Goal: Task Accomplishment & Management: Use online tool/utility

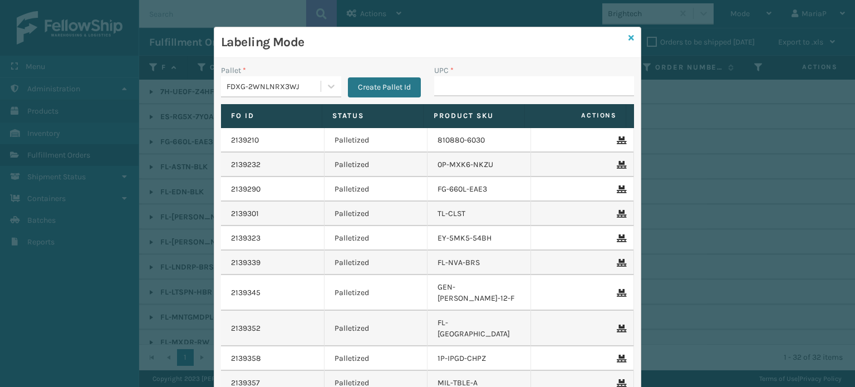
click at [629, 36] on icon at bounding box center [632, 38] width 6 height 8
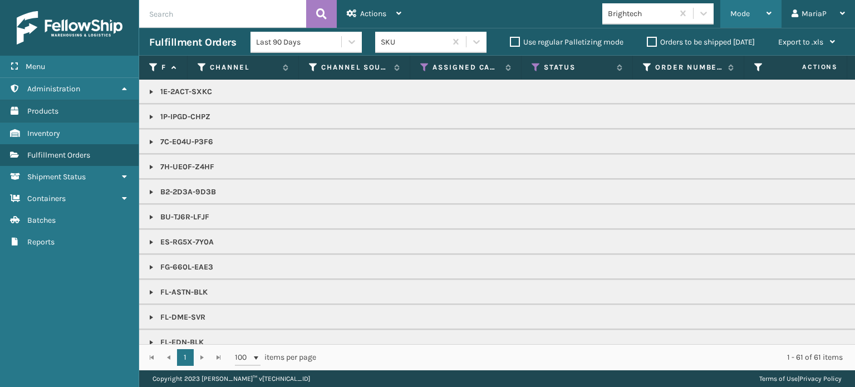
click at [739, 20] on div "Mode" at bounding box center [751, 14] width 41 height 28
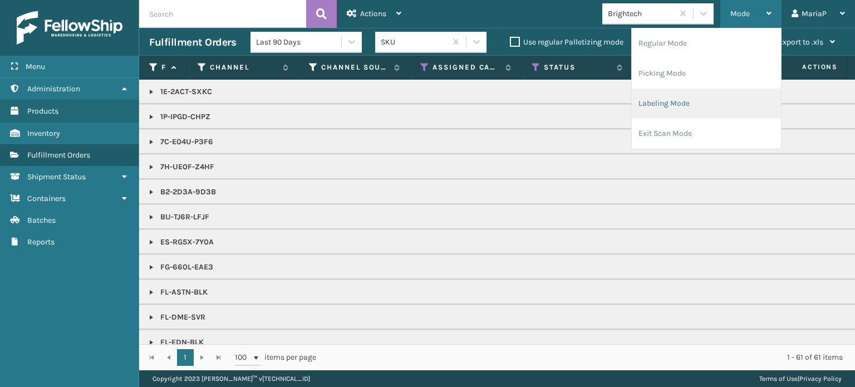
click at [666, 97] on li "Labeling Mode" at bounding box center [706, 104] width 149 height 30
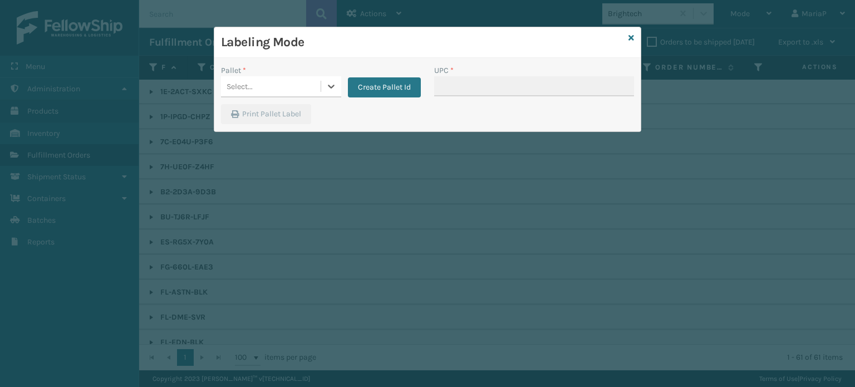
click at [315, 80] on div "Select..." at bounding box center [271, 86] width 100 height 18
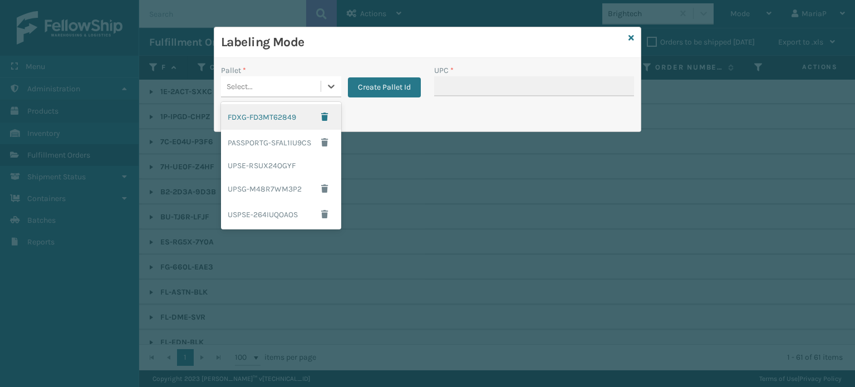
click at [284, 117] on div "FDXG-FD3MT62849" at bounding box center [281, 117] width 120 height 26
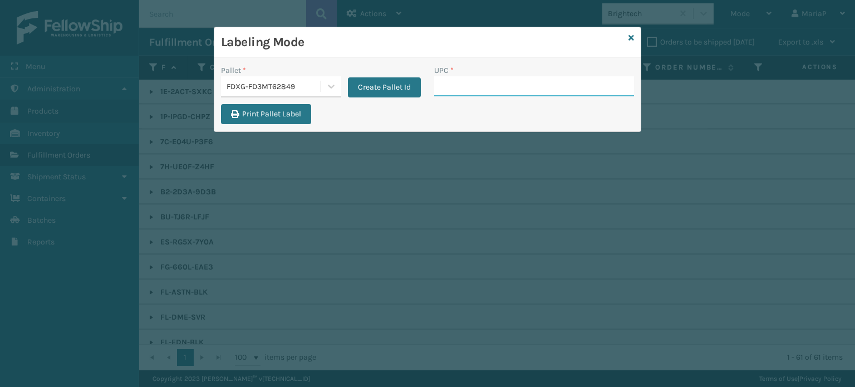
click at [472, 84] on input "UPC *" at bounding box center [534, 86] width 200 height 20
type input "8537990"
type input "850098315055"
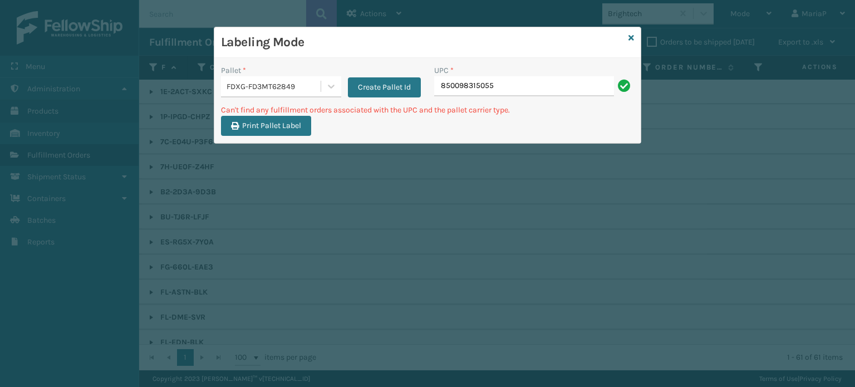
click at [463, 80] on input "850098315055" at bounding box center [524, 86] width 180 height 20
type input "850068315055"
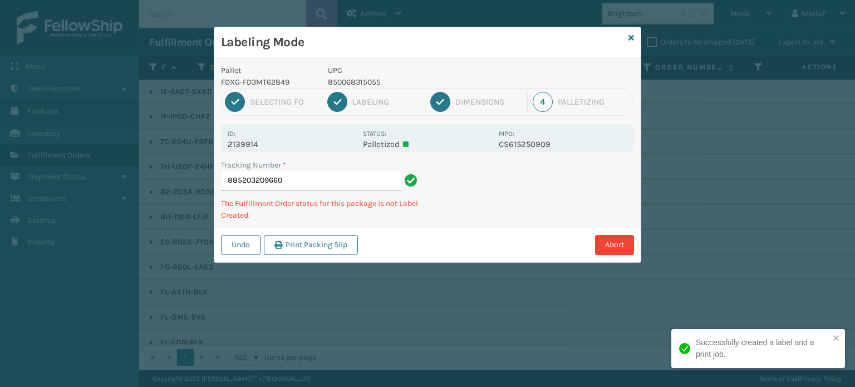
click at [359, 81] on p "850068315055" at bounding box center [410, 82] width 164 height 12
click at [360, 81] on p "850068315055" at bounding box center [410, 82] width 164 height 12
copy p "850068315055"
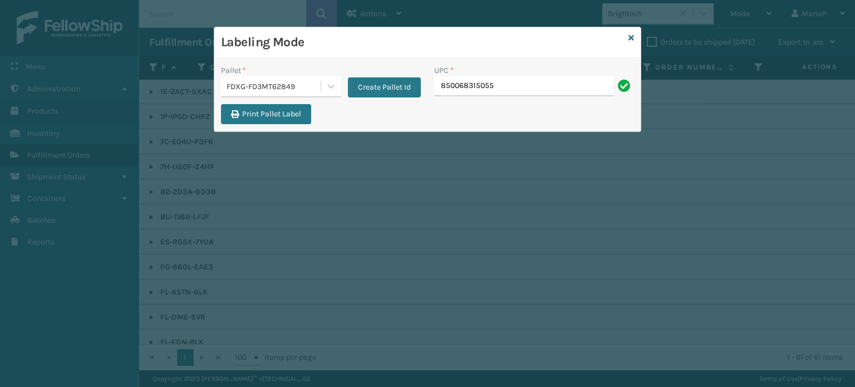
type input "850068315055"
click at [633, 40] on icon at bounding box center [632, 38] width 6 height 8
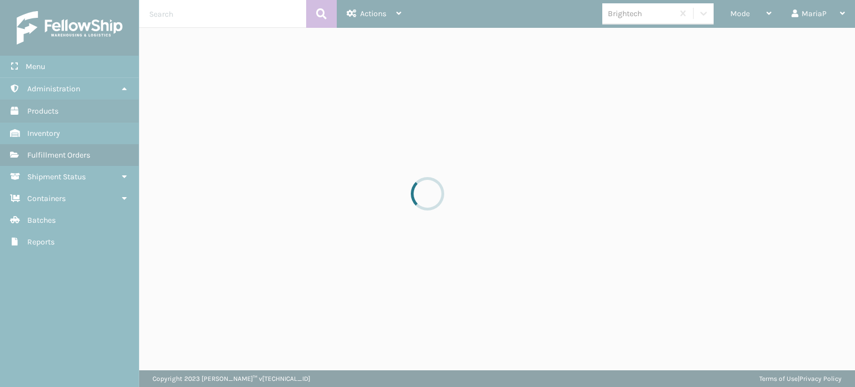
click at [638, 17] on div at bounding box center [427, 193] width 855 height 387
click at [638, 16] on div at bounding box center [427, 193] width 855 height 387
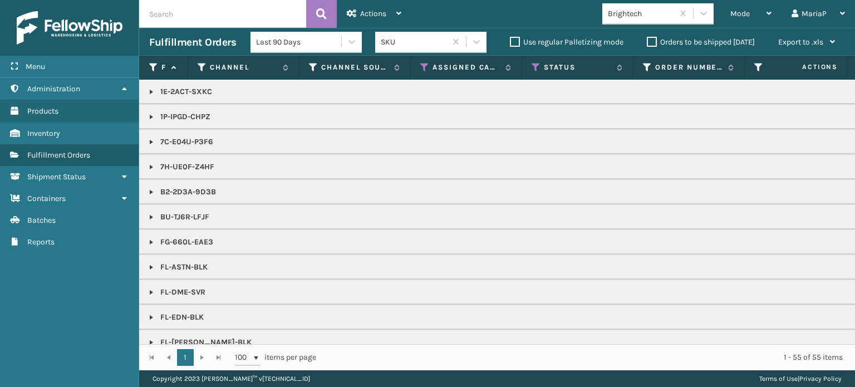
click at [638, 16] on div "Brightech" at bounding box center [641, 14] width 66 height 12
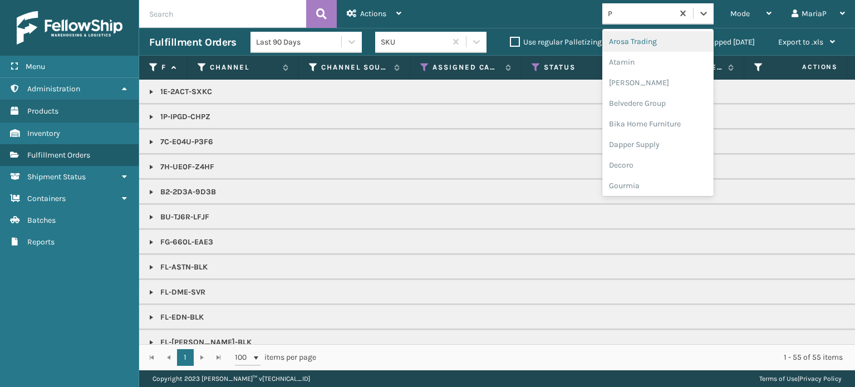
type input "PL"
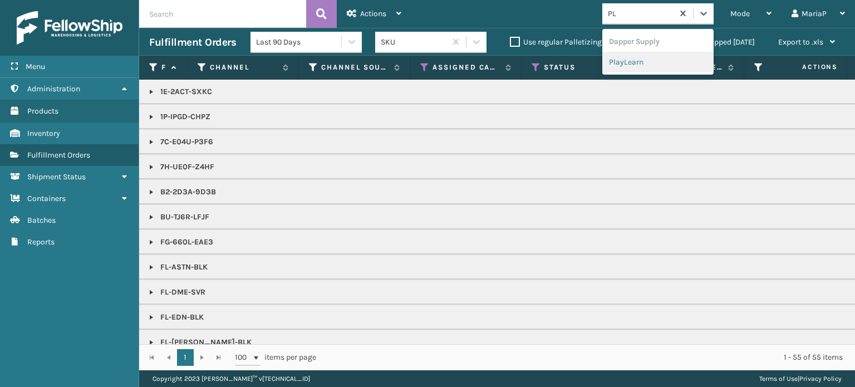
click at [631, 60] on div "PlayLearn" at bounding box center [657, 62] width 111 height 21
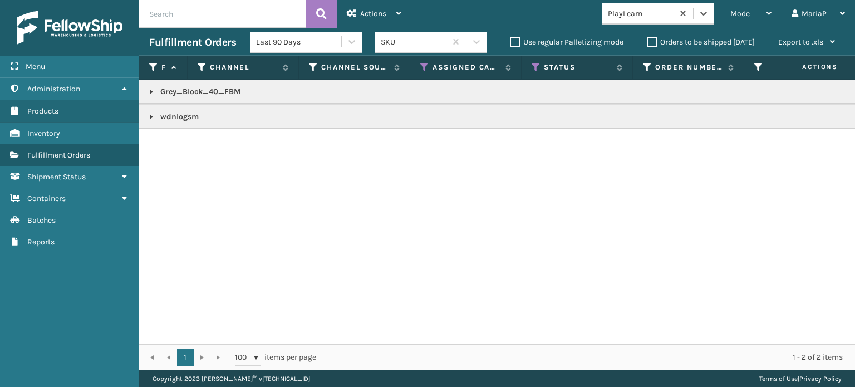
copy p "wdnlogsm"
drag, startPoint x: 723, startPoint y: 12, endPoint x: 733, endPoint y: 12, distance: 10.0
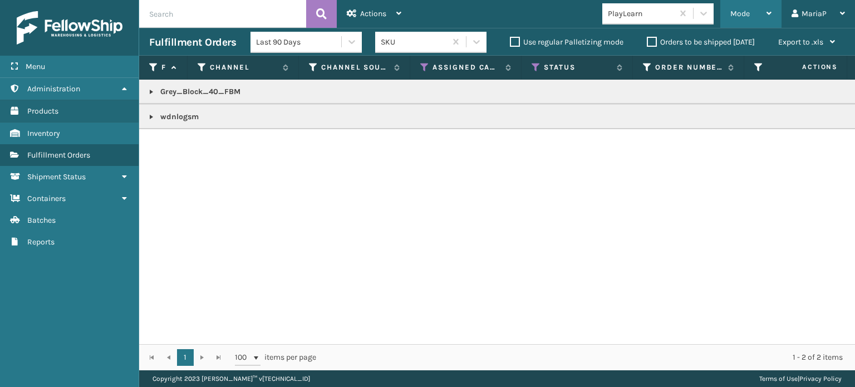
click at [725, 12] on div "Mode Regular Mode Picking Mode Labeling Mode Exit Scan Mode" at bounding box center [750, 14] width 61 height 28
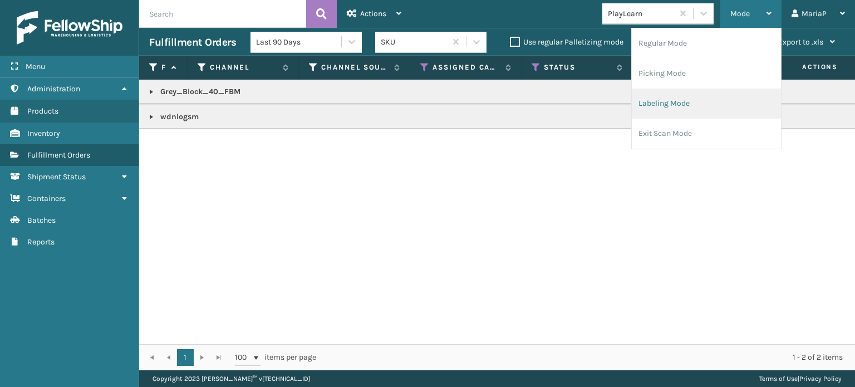
click at [712, 100] on li "Labeling Mode" at bounding box center [706, 104] width 149 height 30
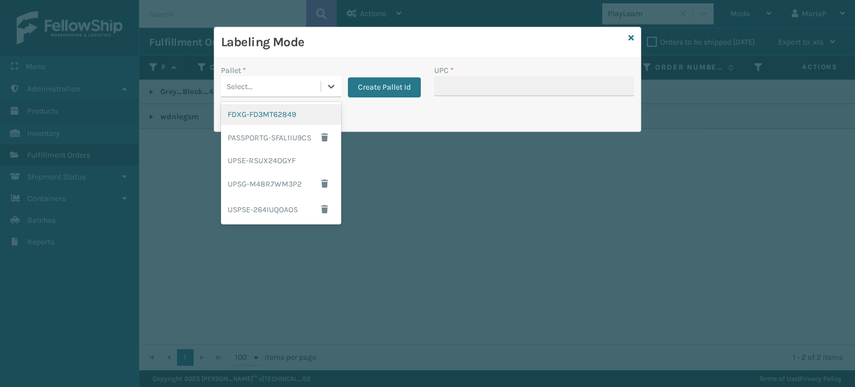
click at [262, 89] on div "Select..." at bounding box center [271, 86] width 100 height 18
click at [287, 115] on div "FDXG-FD3MT62849" at bounding box center [281, 114] width 120 height 21
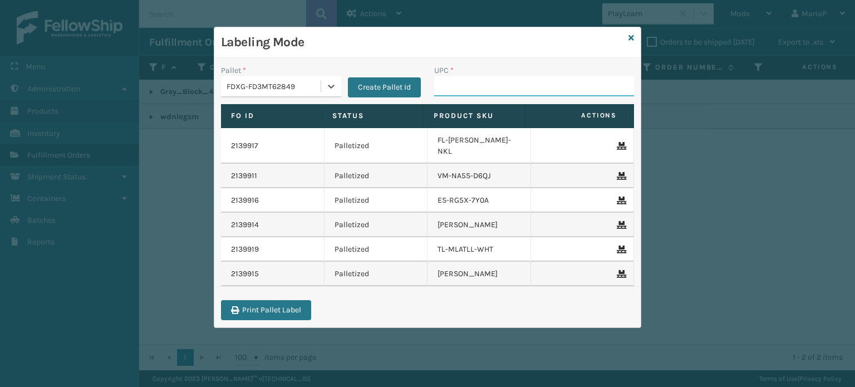
click at [452, 91] on input "UPC *" at bounding box center [534, 86] width 200 height 20
paste input "wdnlogsm"
type input "wdnlogsm"
type input "Grey_Block_40_FBM"
click at [629, 36] on icon at bounding box center [632, 38] width 6 height 8
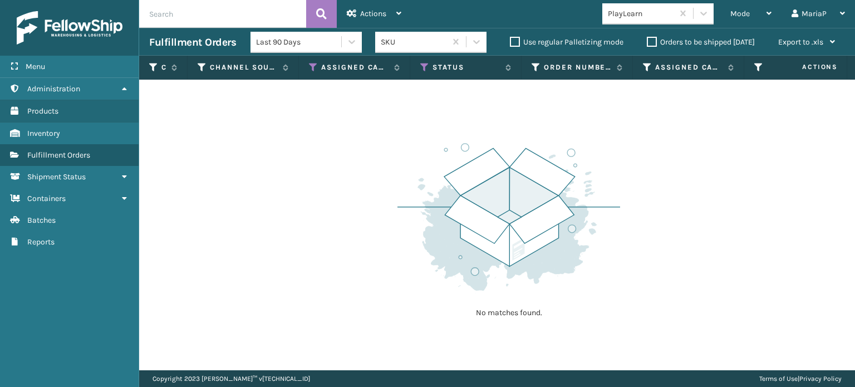
click at [630, 17] on div "PlayLearn" at bounding box center [641, 14] width 66 height 12
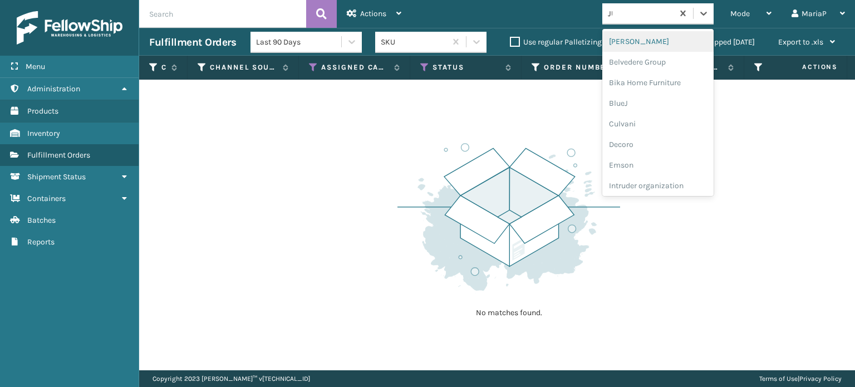
type input "JUM"
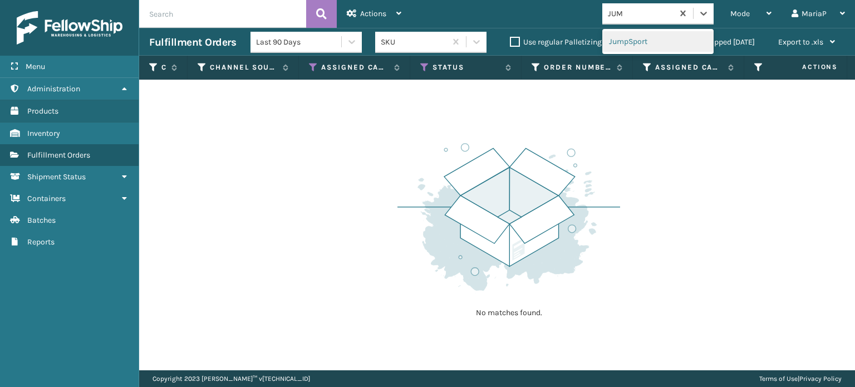
click at [659, 36] on div "JumpSport" at bounding box center [657, 41] width 111 height 21
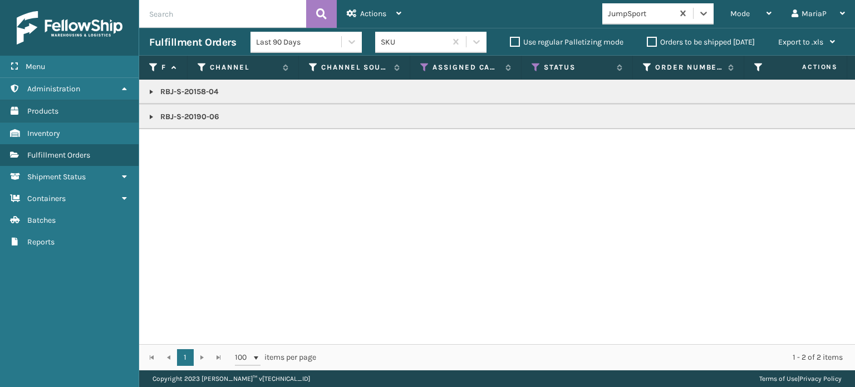
click at [154, 117] on link at bounding box center [151, 116] width 9 height 9
click at [151, 93] on link at bounding box center [151, 91] width 9 height 9
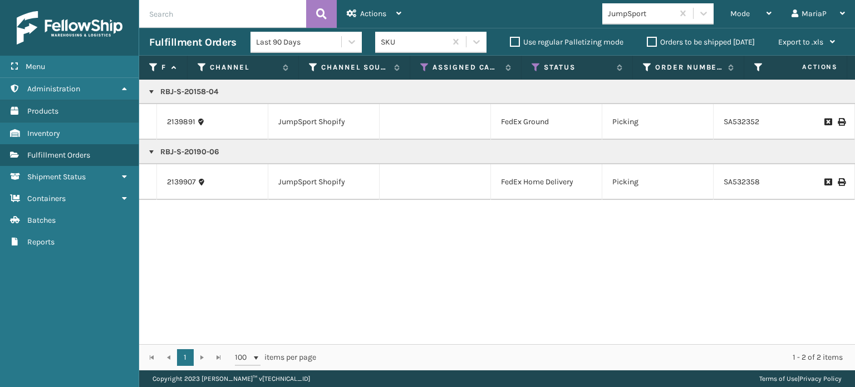
click at [650, 45] on label "Orders to be shipped [DATE]" at bounding box center [701, 41] width 108 height 9
click at [648, 43] on input "Orders to be shipped [DATE]" at bounding box center [647, 39] width 1 height 7
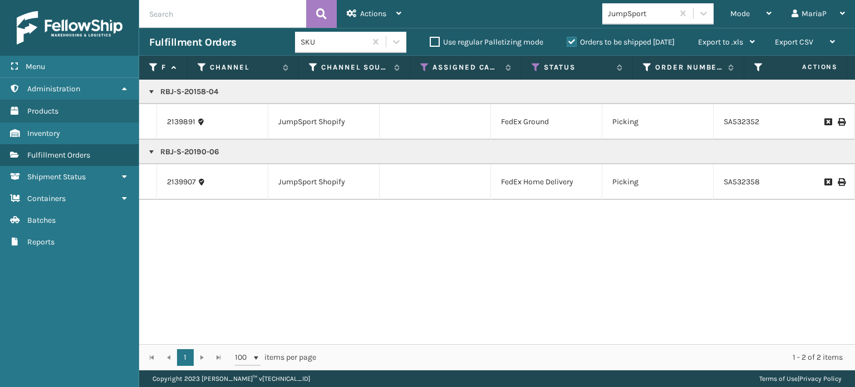
click at [575, 40] on label "Orders to be shipped [DATE]" at bounding box center [621, 41] width 108 height 9
click at [567, 40] on input "Orders to be shipped [DATE]" at bounding box center [567, 39] width 1 height 7
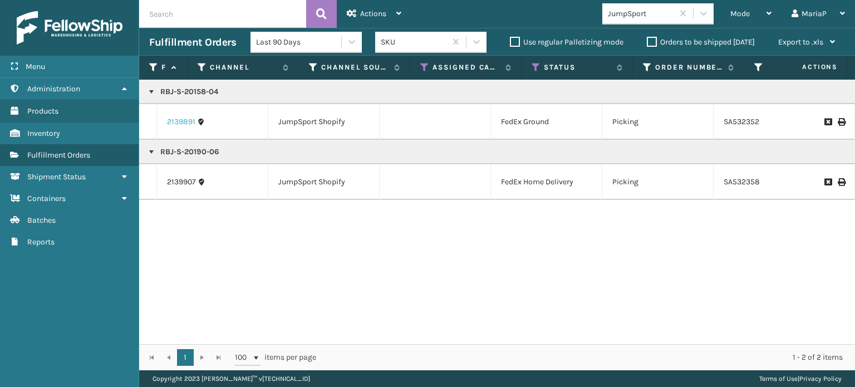
click at [183, 125] on link "2139891" at bounding box center [181, 121] width 28 height 11
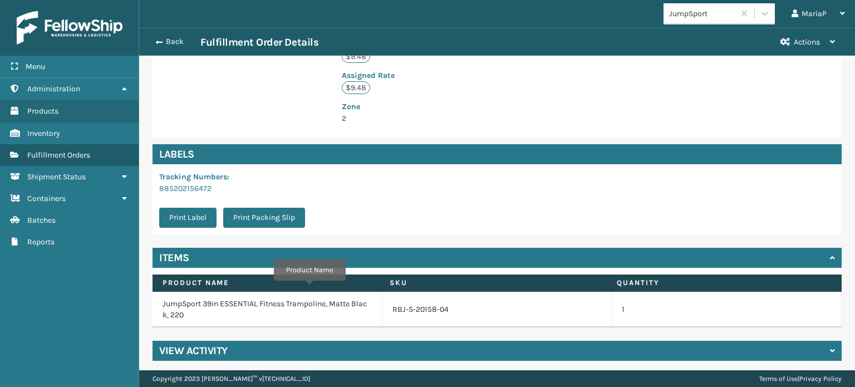
scroll to position [293, 0]
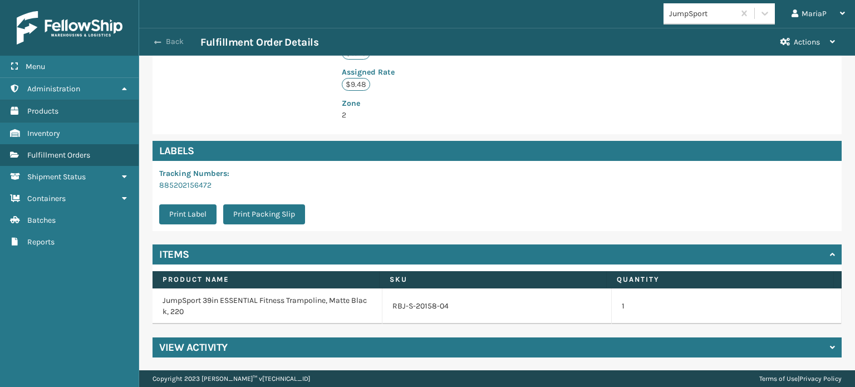
click at [163, 44] on button "Back" at bounding box center [174, 42] width 51 height 10
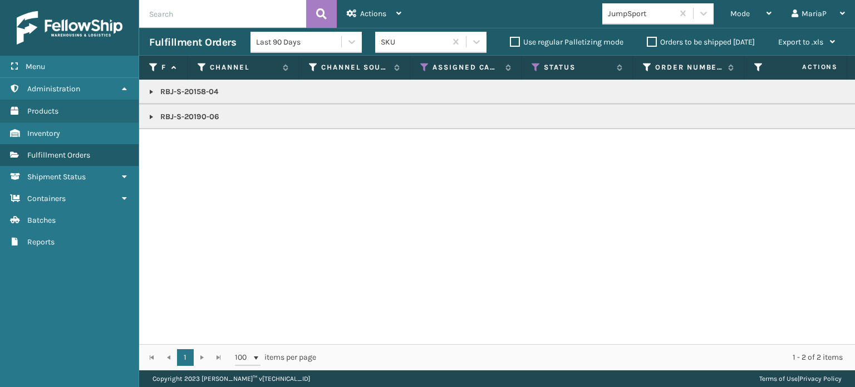
click at [152, 93] on link at bounding box center [151, 91] width 9 height 9
click at [149, 88] on link at bounding box center [151, 91] width 9 height 9
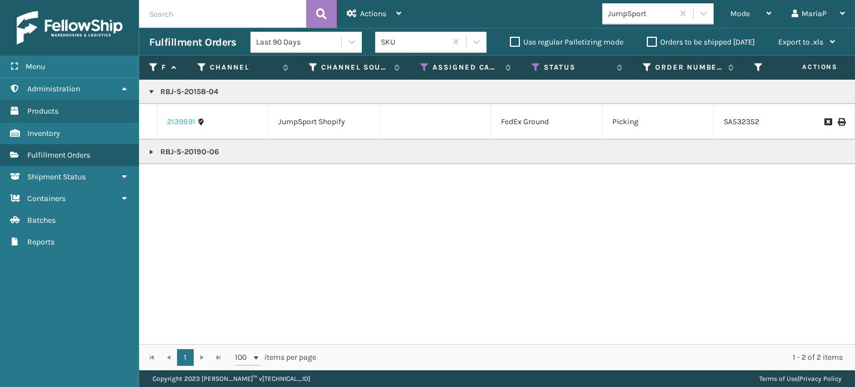
click at [183, 121] on link "2139891" at bounding box center [181, 121] width 28 height 11
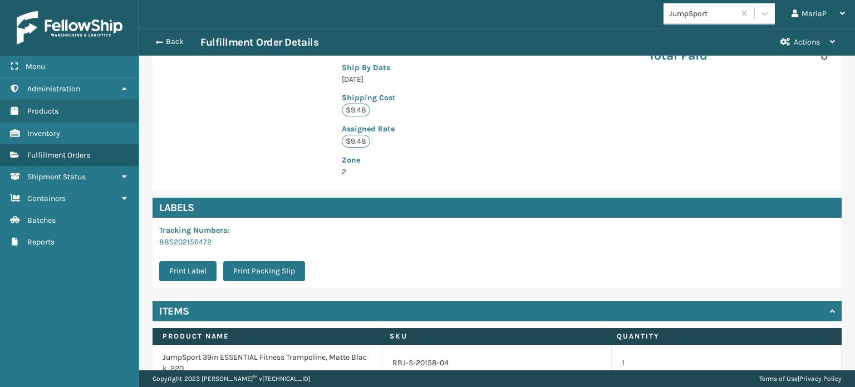
scroll to position [70, 0]
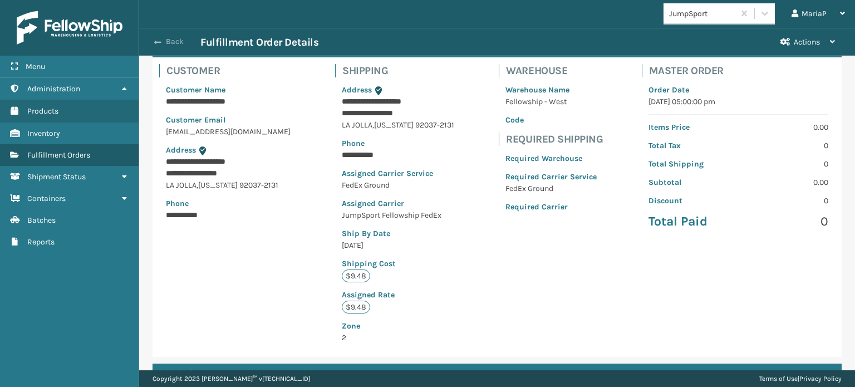
click at [166, 41] on button "Back" at bounding box center [174, 42] width 51 height 10
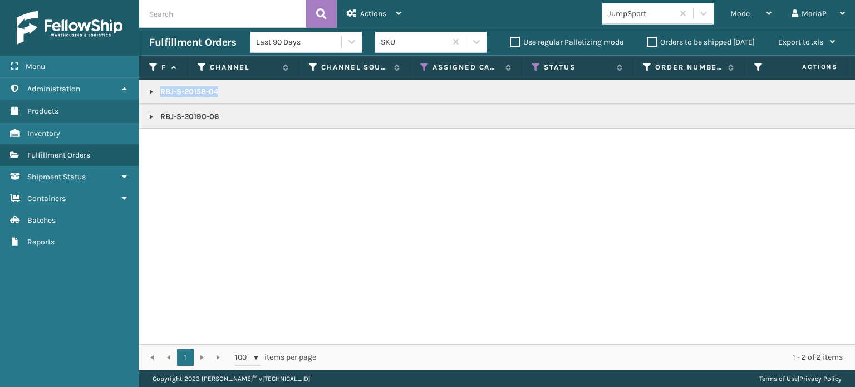
click at [747, 11] on span "Mode" at bounding box center [740, 13] width 19 height 9
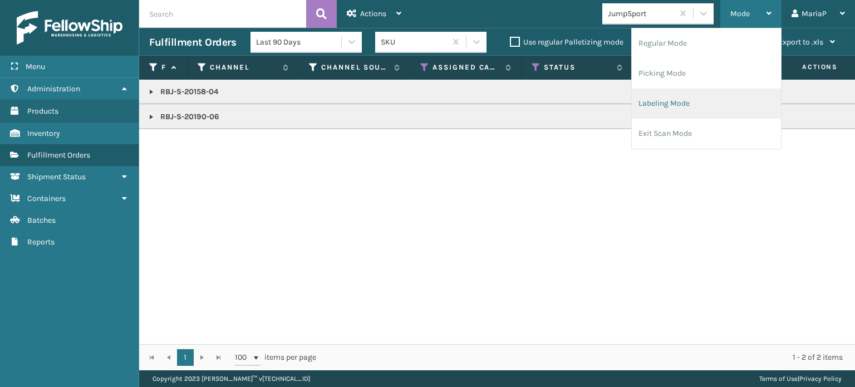
click at [690, 101] on li "Labeling Mode" at bounding box center [706, 104] width 149 height 30
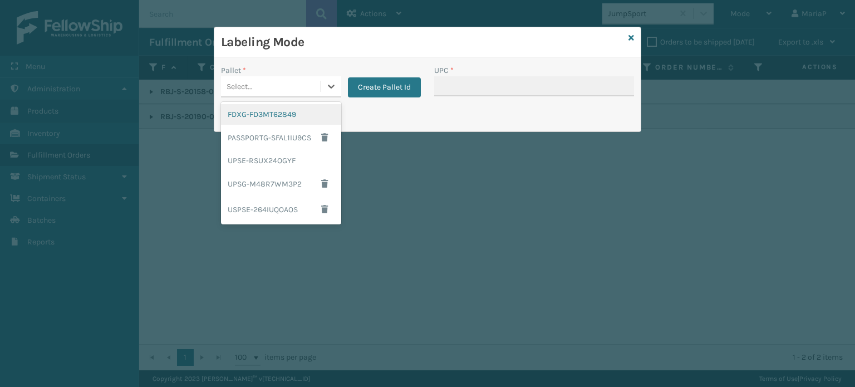
click at [290, 87] on div "Select..." at bounding box center [271, 86] width 100 height 18
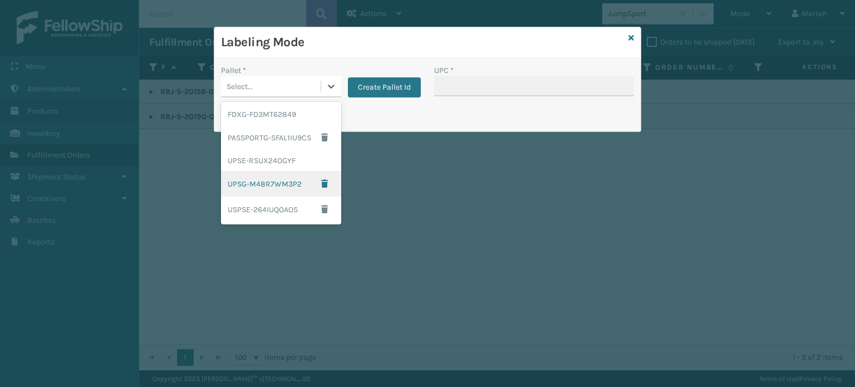
click at [260, 186] on div "UPSG-M48R7WM3P2" at bounding box center [281, 184] width 120 height 26
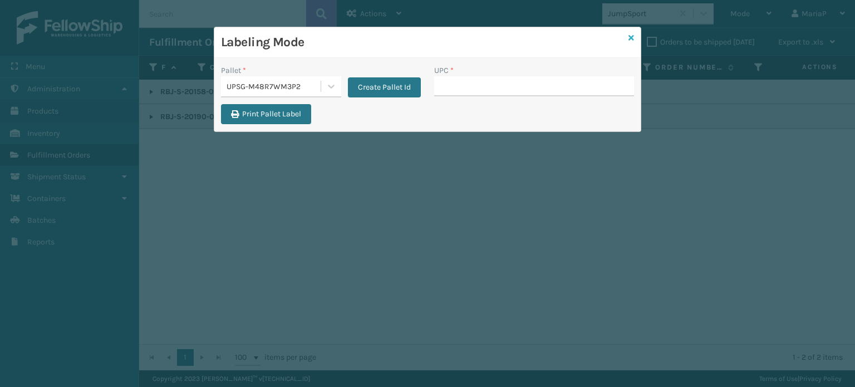
click at [633, 35] on icon at bounding box center [632, 38] width 6 height 8
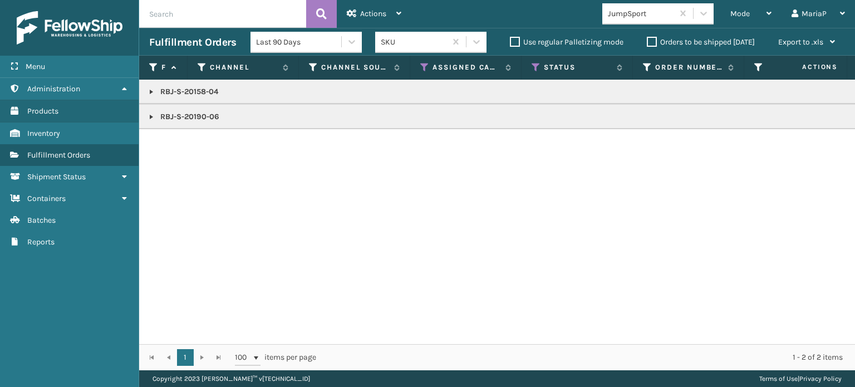
click at [151, 95] on link at bounding box center [151, 91] width 9 height 9
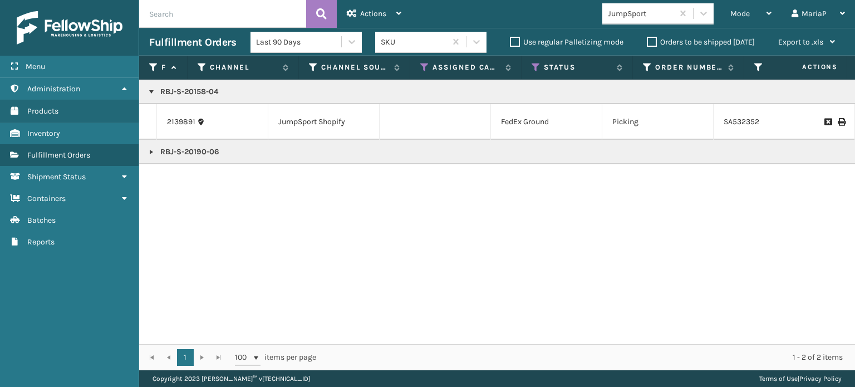
click at [149, 148] on link at bounding box center [151, 152] width 9 height 9
click at [225, 16] on input "text" at bounding box center [222, 14] width 167 height 28
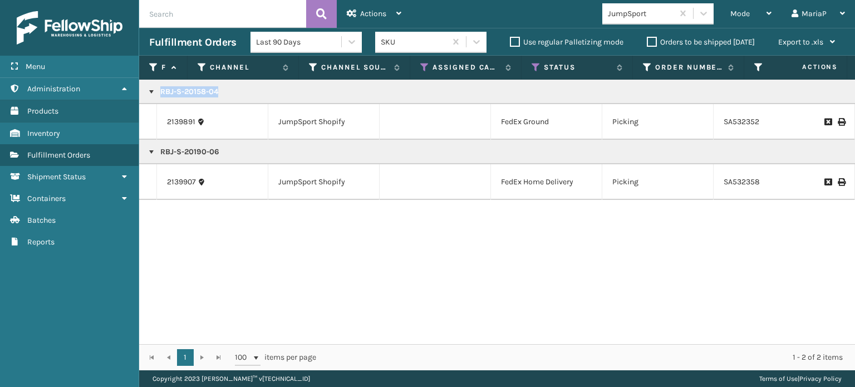
copy p "RBJ-S-20158-04"
drag, startPoint x: 724, startPoint y: 13, endPoint x: 736, endPoint y: 15, distance: 11.8
click at [728, 15] on div "Mode Regular Mode Picking Mode Labeling Mode Exit Scan Mode" at bounding box center [750, 14] width 61 height 28
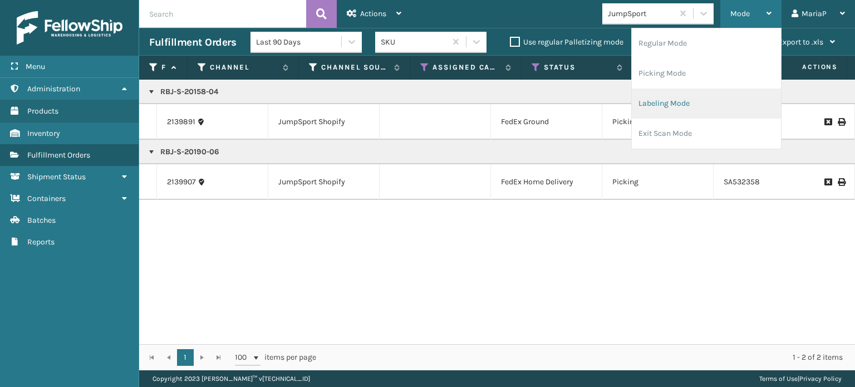
click at [699, 105] on li "Labeling Mode" at bounding box center [706, 104] width 149 height 30
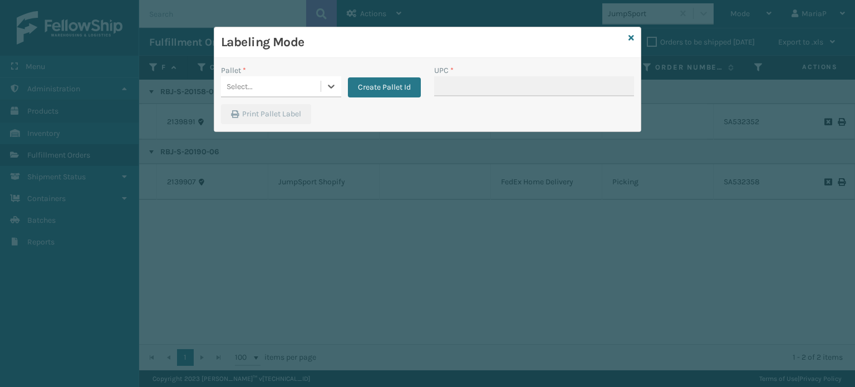
click at [277, 85] on div "Select..." at bounding box center [271, 86] width 100 height 18
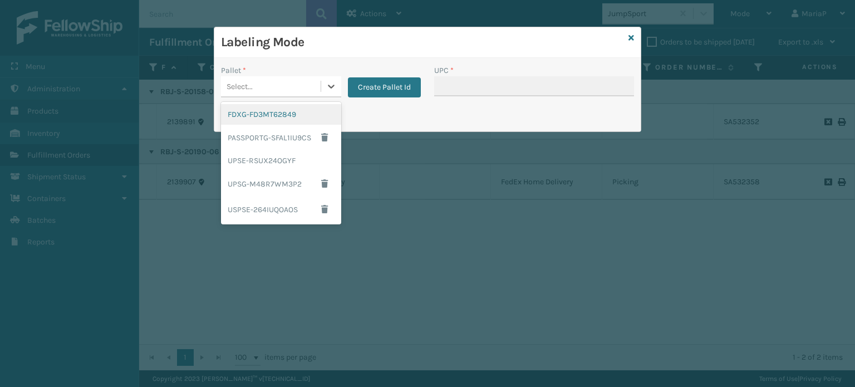
click at [272, 107] on div "FDXG-FD3MT62849" at bounding box center [281, 114] width 120 height 21
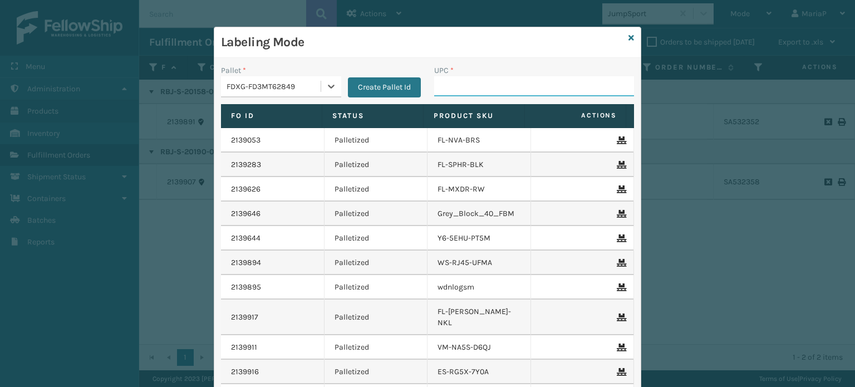
click at [454, 91] on input "UPC *" at bounding box center [534, 86] width 200 height 20
paste input "RBJ-S-20158-04"
type input "RBJ-S-20158-04"
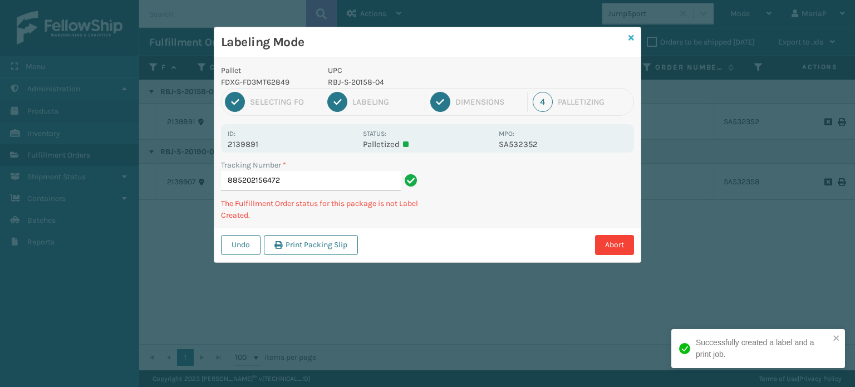
click at [631, 42] on link at bounding box center [632, 38] width 6 height 12
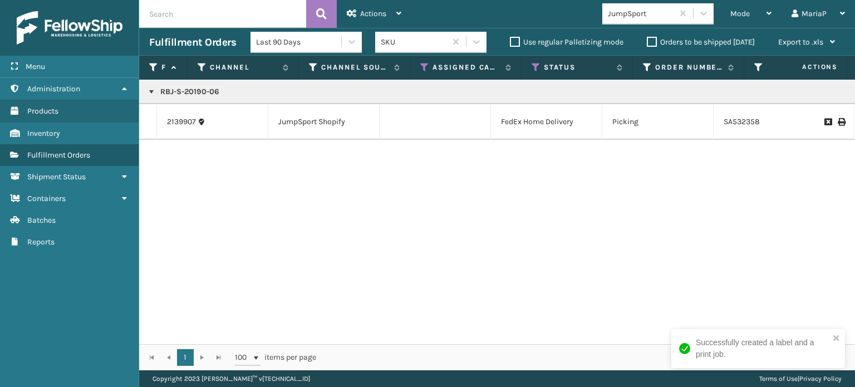
copy p "RBJ-S-20190-06"
click at [729, 17] on div "Mode Regular Mode Picking Mode Labeling Mode Exit Scan Mode" at bounding box center [750, 14] width 61 height 28
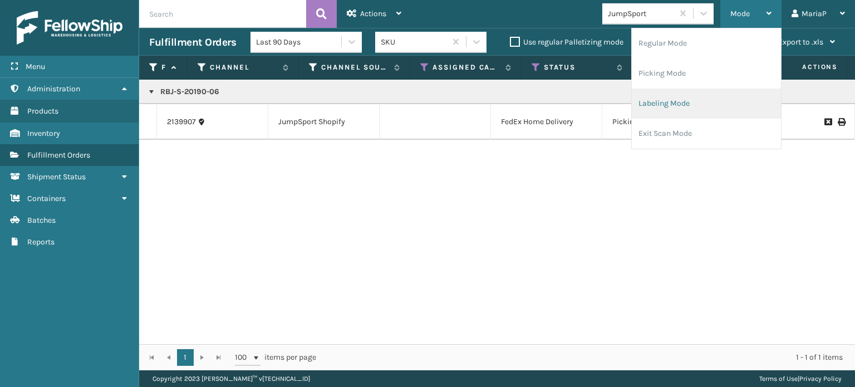
click at [691, 102] on li "Labeling Mode" at bounding box center [706, 104] width 149 height 30
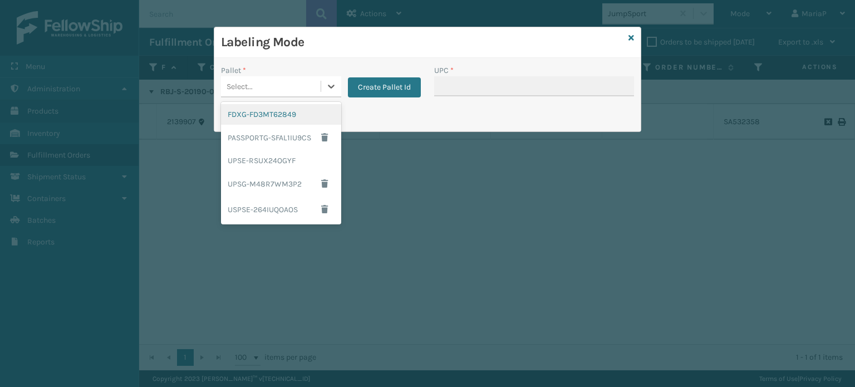
click at [276, 94] on div "Select..." at bounding box center [271, 86] width 100 height 18
click at [290, 111] on div "FDXG-FD3MT62849" at bounding box center [281, 114] width 120 height 21
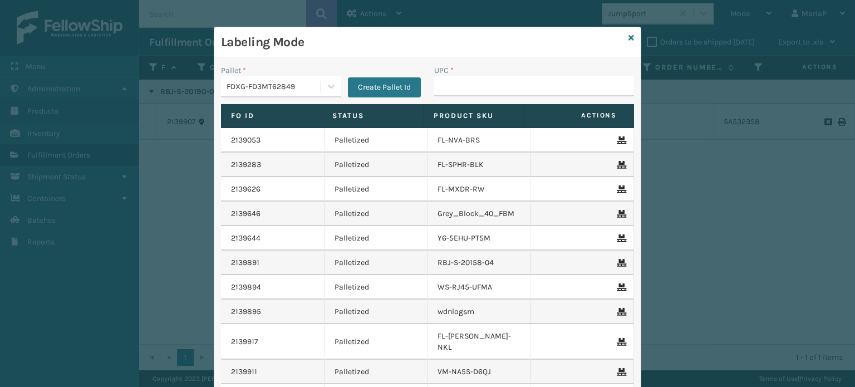
click at [472, 68] on div "UPC *" at bounding box center [534, 71] width 200 height 12
click at [472, 84] on input "UPC *" at bounding box center [534, 86] width 200 height 20
paste input "RBJ-S-20190-06"
type input "RBJ-S-20190-06"
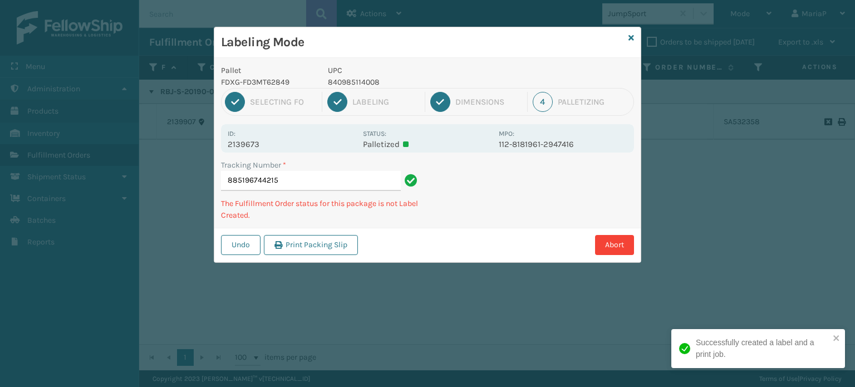
click at [359, 84] on p "840985114008" at bounding box center [410, 82] width 164 height 12
copy p "840985114008"
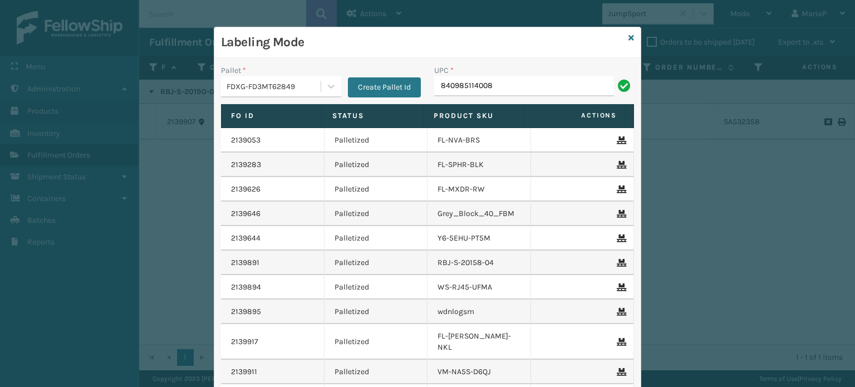
type input "840985114008"
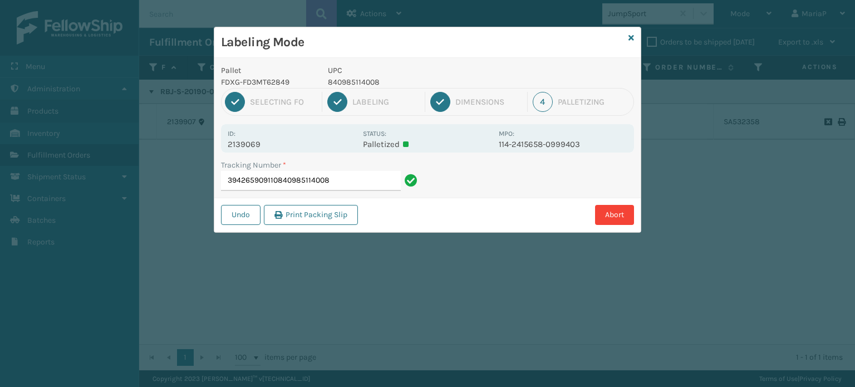
type input "394265909110840985114008840985114008"
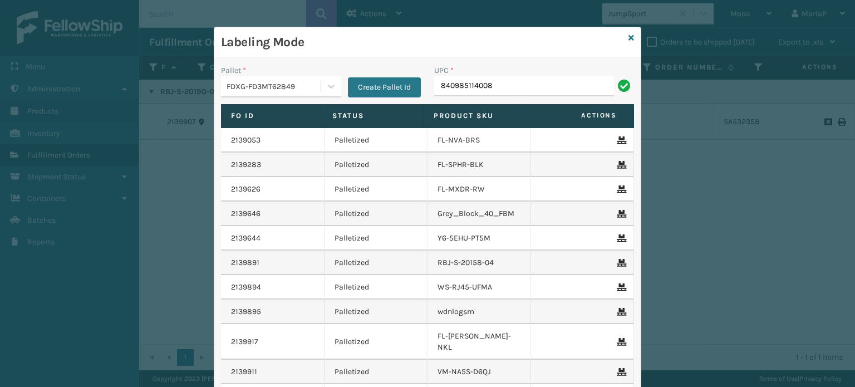
type input "840985114008"
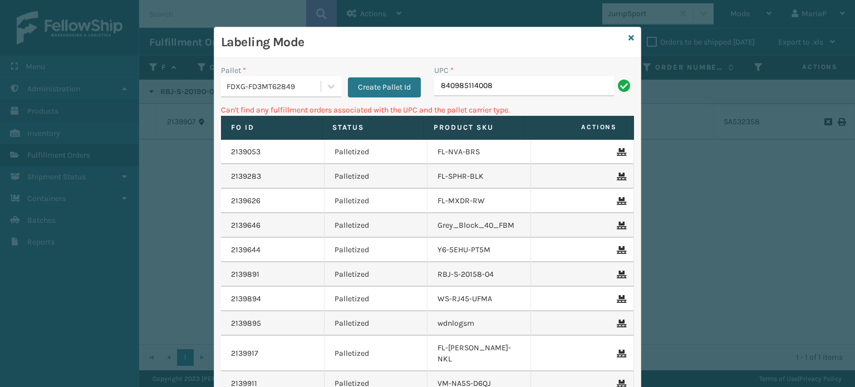
click at [519, 89] on input "840985114008" at bounding box center [524, 86] width 180 height 20
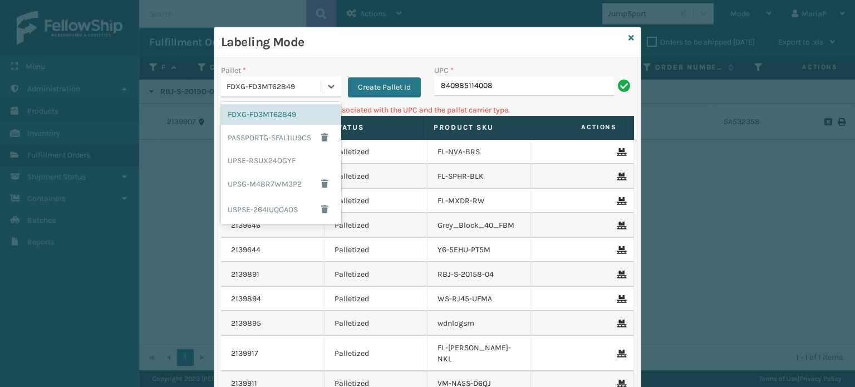
click at [305, 91] on div "FDXG-FD3MT62849" at bounding box center [274, 87] width 95 height 12
click at [629, 41] on icon at bounding box center [632, 38] width 6 height 8
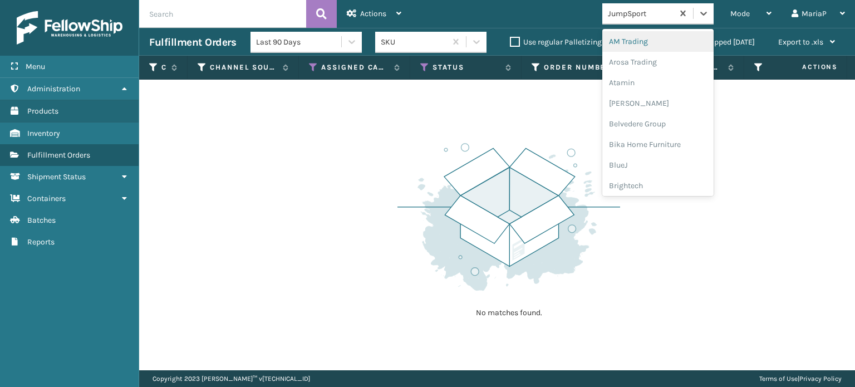
click at [638, 13] on div "JumpSport" at bounding box center [641, 14] width 66 height 12
type input "MI"
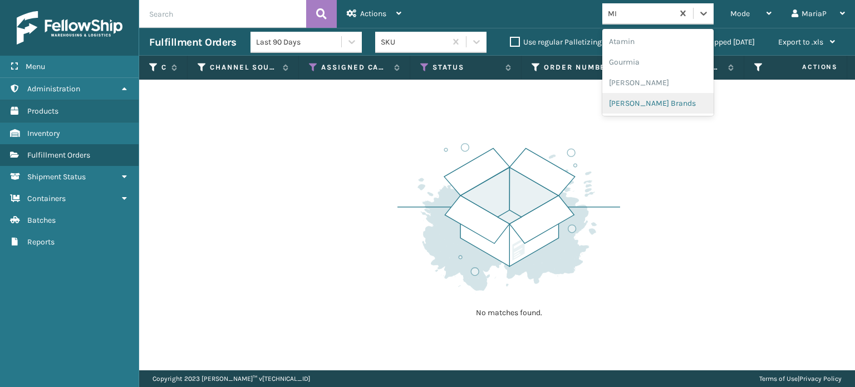
click at [634, 110] on div "[PERSON_NAME] Brands" at bounding box center [657, 103] width 111 height 21
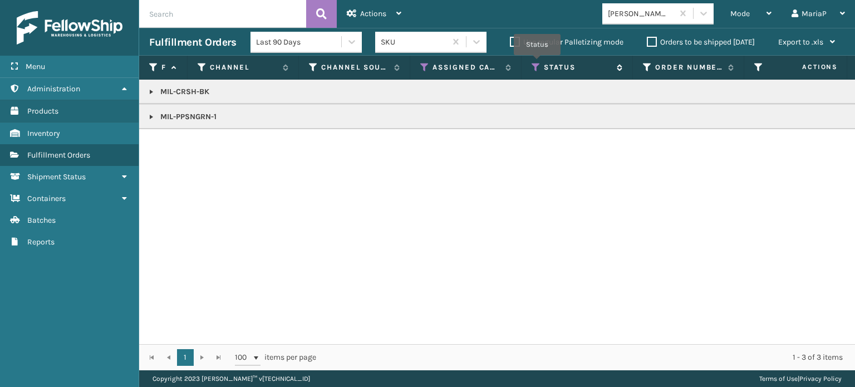
click at [537, 63] on icon at bounding box center [536, 67] width 9 height 10
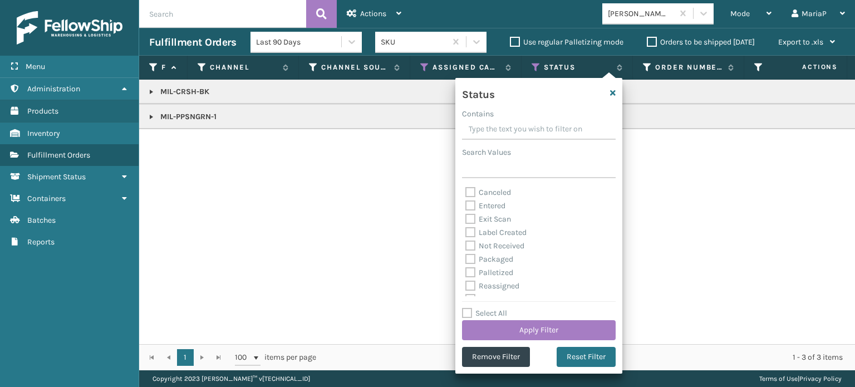
scroll to position [7, 0]
click at [472, 239] on label "Exit Scan" at bounding box center [488, 237] width 46 height 9
click at [466, 239] on input "Exit Scan" at bounding box center [465, 235] width 1 height 7
checkbox input "true"
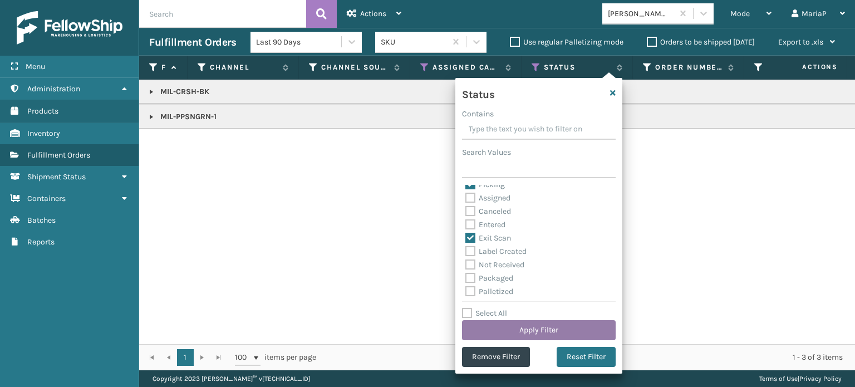
click at [556, 336] on button "Apply Filter" at bounding box center [539, 330] width 154 height 20
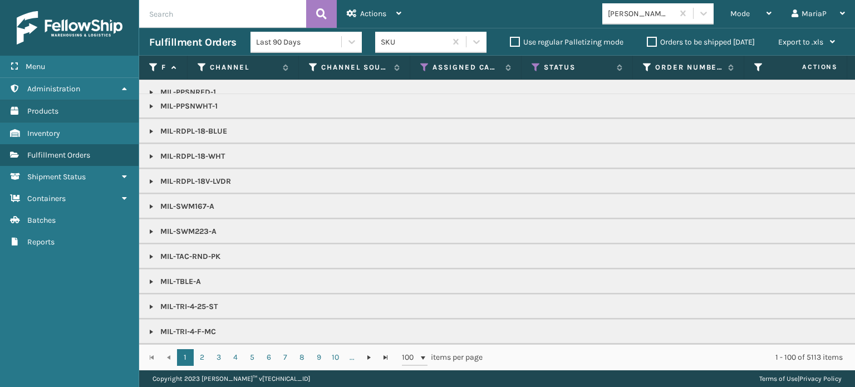
scroll to position [334, 0]
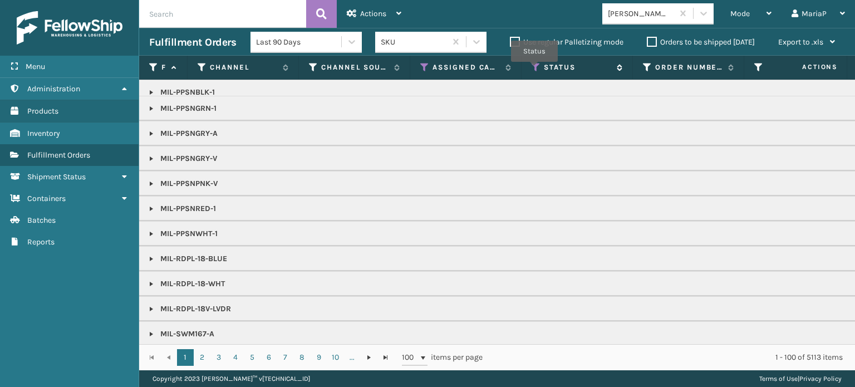
click at [535, 70] on icon at bounding box center [536, 67] width 9 height 10
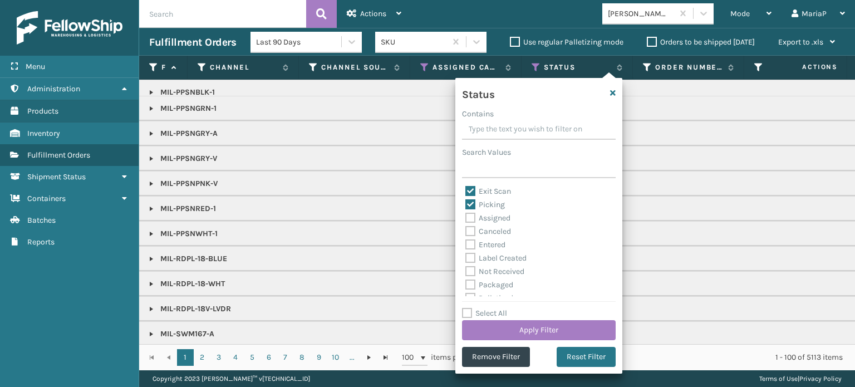
click at [471, 191] on label "Exit Scan" at bounding box center [488, 191] width 46 height 9
click at [466, 191] on input "Exit Scan" at bounding box center [465, 188] width 1 height 7
checkbox input "false"
drag, startPoint x: 536, startPoint y: 318, endPoint x: 542, endPoint y: 326, distance: 9.6
click at [542, 327] on div "Select All Apply Filter" at bounding box center [539, 323] width 154 height 33
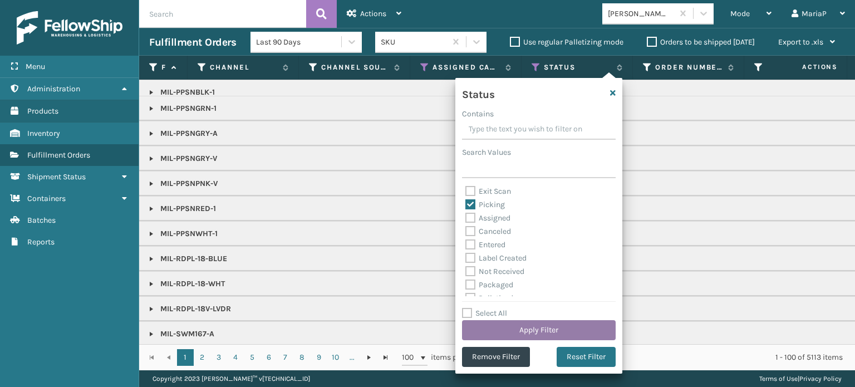
click at [542, 326] on button "Apply Filter" at bounding box center [539, 330] width 154 height 20
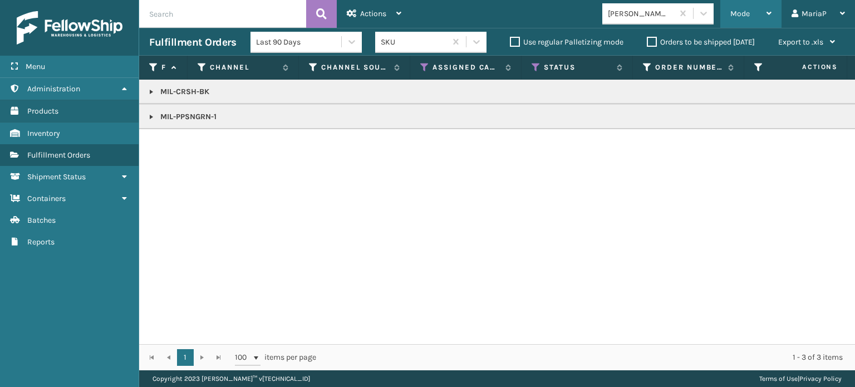
click at [761, 13] on div "Mode" at bounding box center [751, 14] width 41 height 28
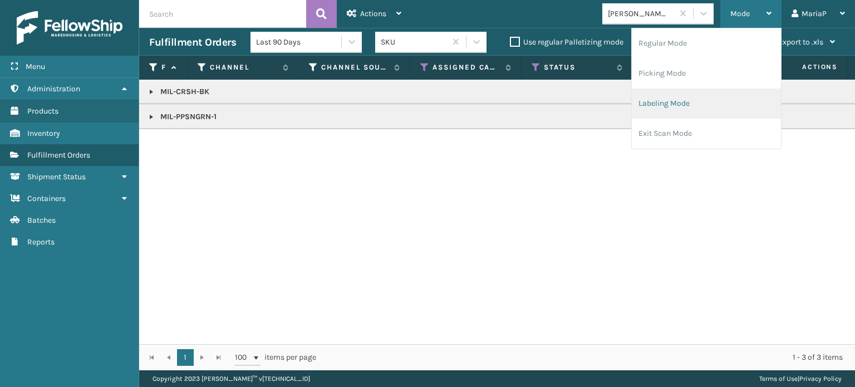
click at [663, 107] on li "Labeling Mode" at bounding box center [706, 104] width 149 height 30
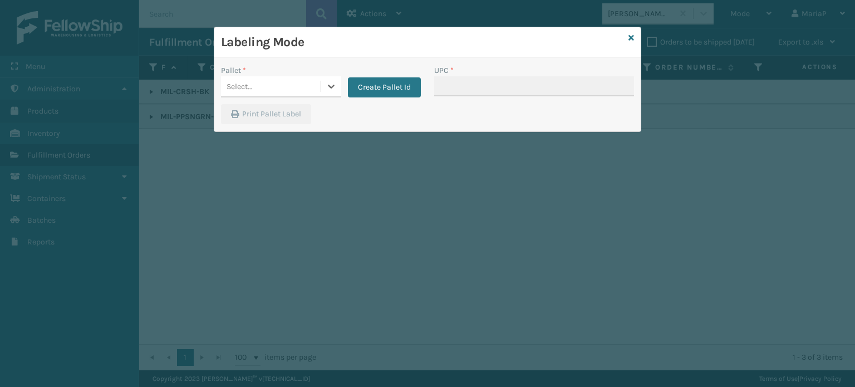
click at [260, 90] on div "Select..." at bounding box center [271, 86] width 100 height 18
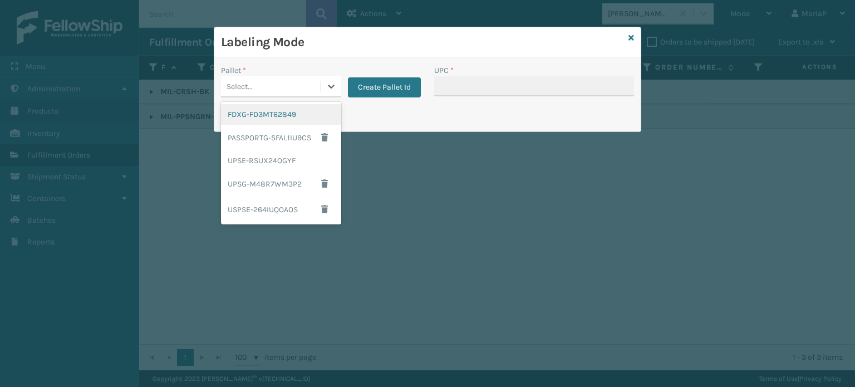
click at [294, 110] on div "FDXG-FD3MT62849" at bounding box center [281, 114] width 120 height 21
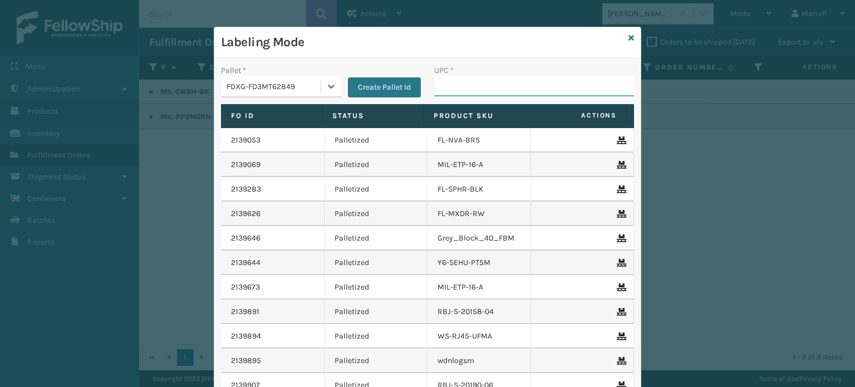
click at [439, 94] on input "UPC *" at bounding box center [534, 86] width 200 height 20
type input "8500460"
type input "10080313070812"
type input "10080313023320"
type input "8409851"
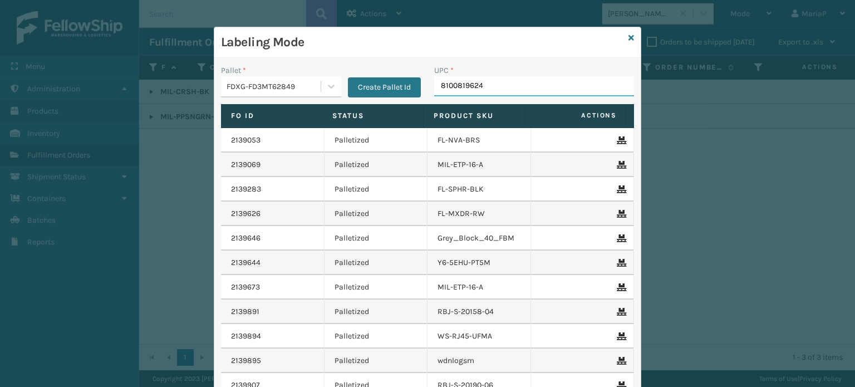
type input "81008196249"
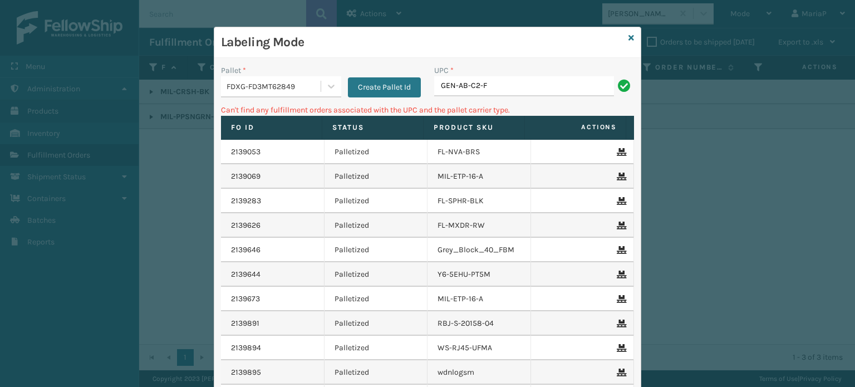
click at [475, 80] on input "GEN-AB-C2-F" at bounding box center [524, 86] width 180 height 20
type input "GEN-AB-C-F"
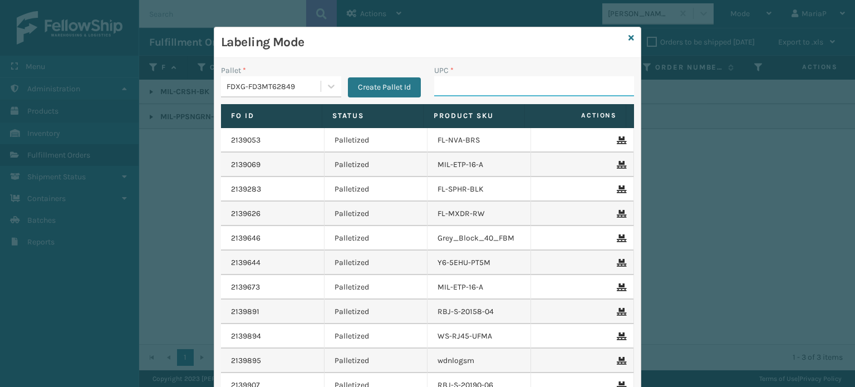
click at [480, 91] on input "UPC *" at bounding box center [534, 86] width 200 height 20
type input "8100819"
click at [445, 84] on input "UPC *" at bounding box center [534, 86] width 200 height 20
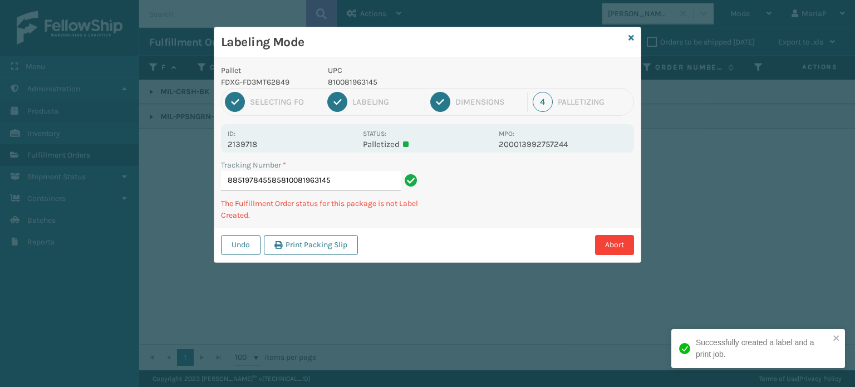
type input "885197845585810081963145"
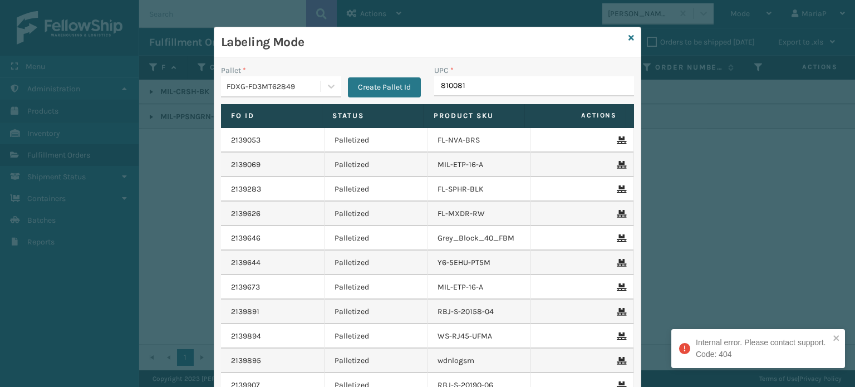
type input "8100819"
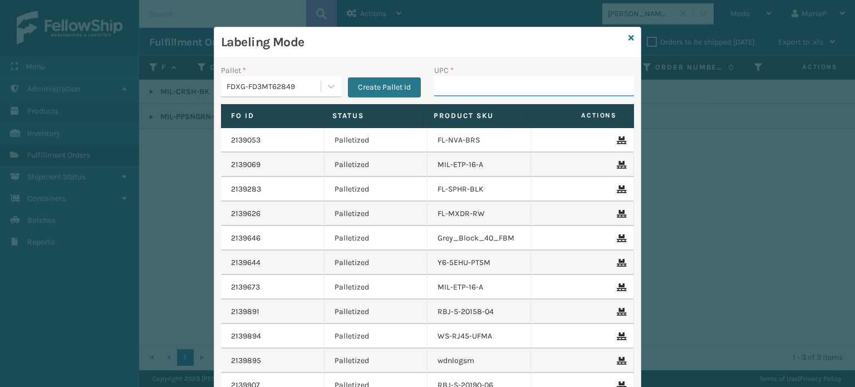
paste input "840985114008"
type input "840985114008"
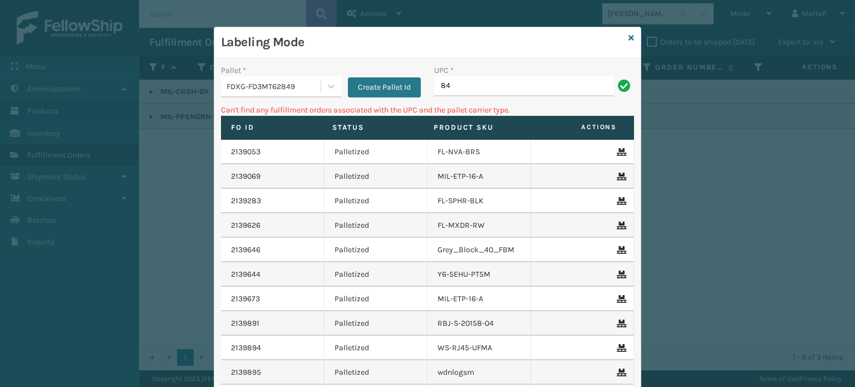
type input "8"
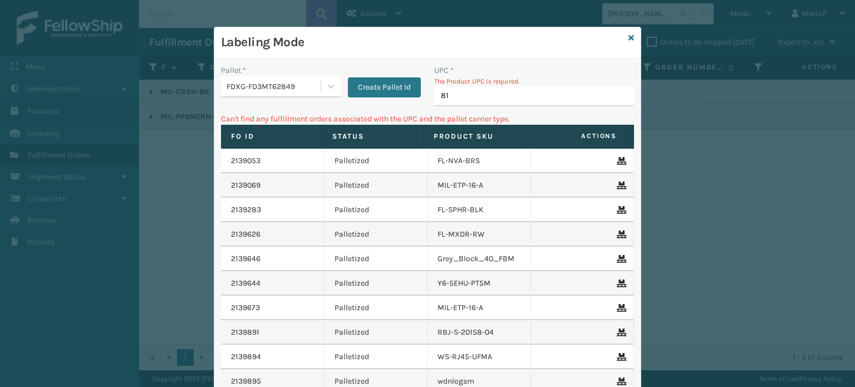
type input "810"
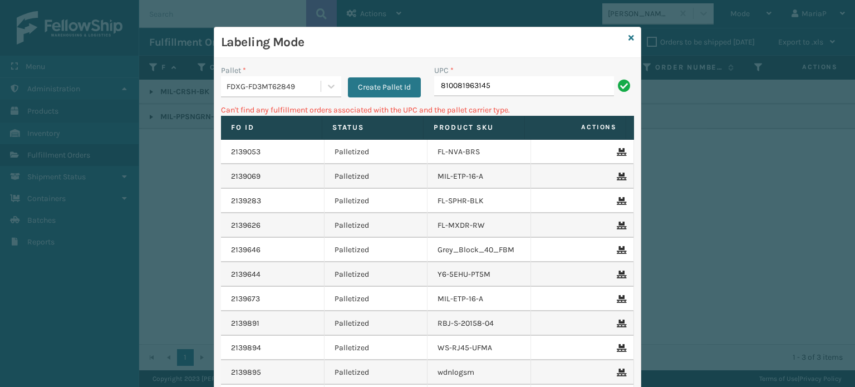
click at [498, 80] on input "810081963145" at bounding box center [524, 86] width 180 height 20
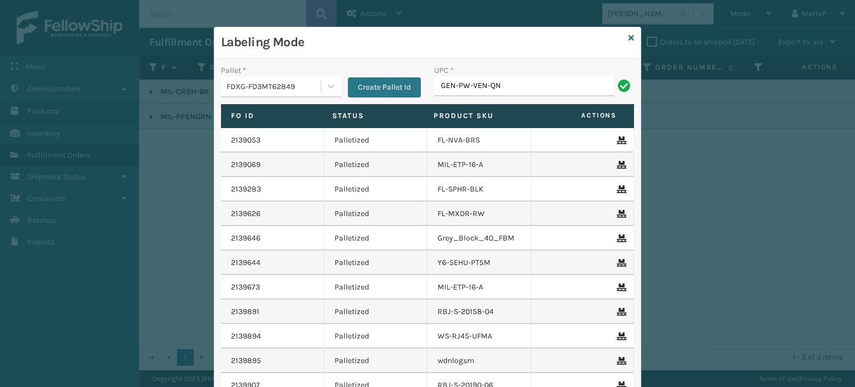
type input "GEN-PW-VEN-QN"
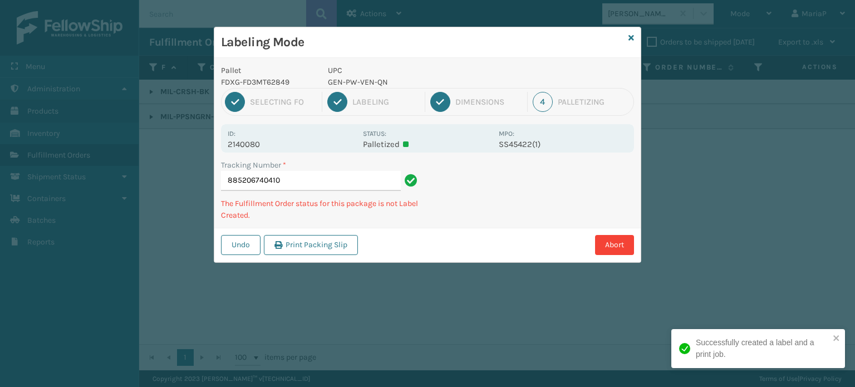
click at [366, 89] on div "1 Selecting FO 2 Labeling 3 Dimensions 4 Palletizing" at bounding box center [427, 102] width 413 height 28
click at [366, 86] on p "GEN-PW-VEN-QN" at bounding box center [410, 82] width 164 height 12
click at [365, 85] on p "GEN-PW-VEN-QN" at bounding box center [410, 82] width 164 height 12
click at [365, 84] on p "GEN-PW-VEN-QN" at bounding box center [410, 82] width 164 height 12
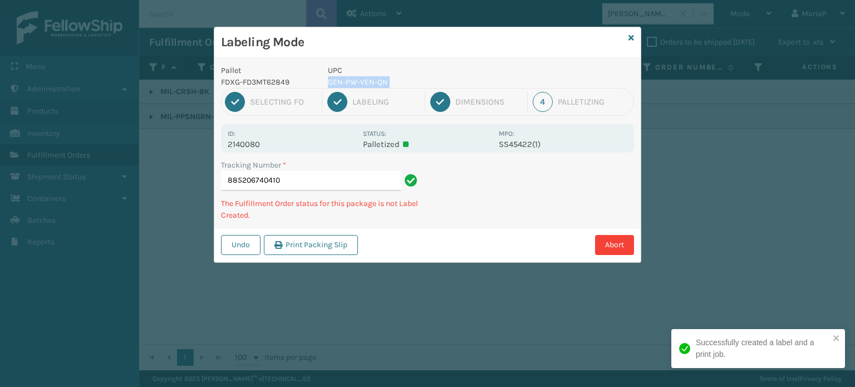
click at [365, 84] on p "GEN-PW-VEN-QN" at bounding box center [410, 82] width 164 height 12
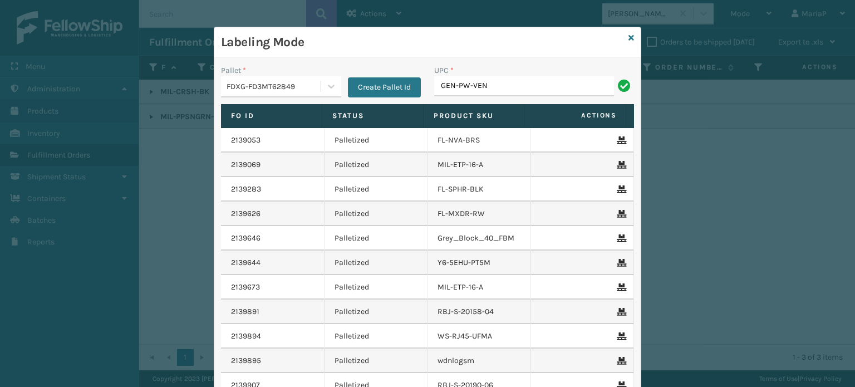
type input "GEN-PW-VEN-QN"
